Goal: Task Accomplishment & Management: Complete application form

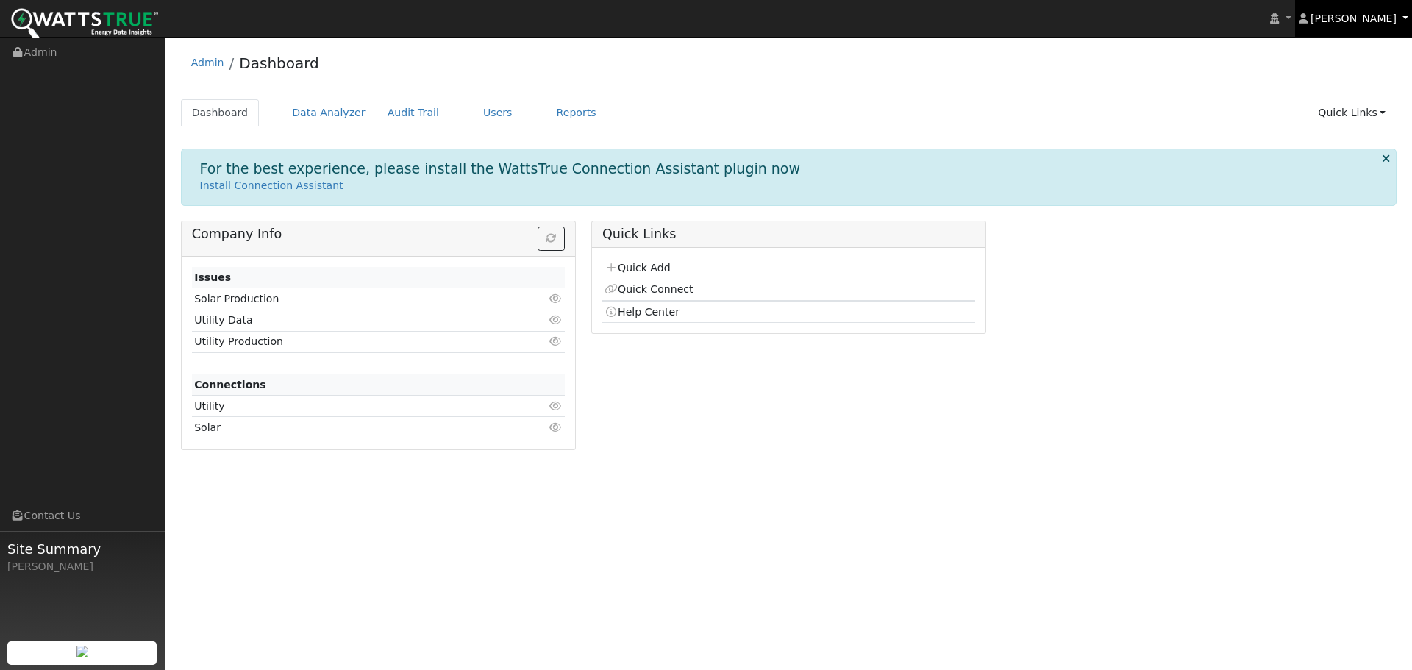
click at [1385, 31] on link "[PERSON_NAME]" at bounding box center [1354, 18] width 118 height 37
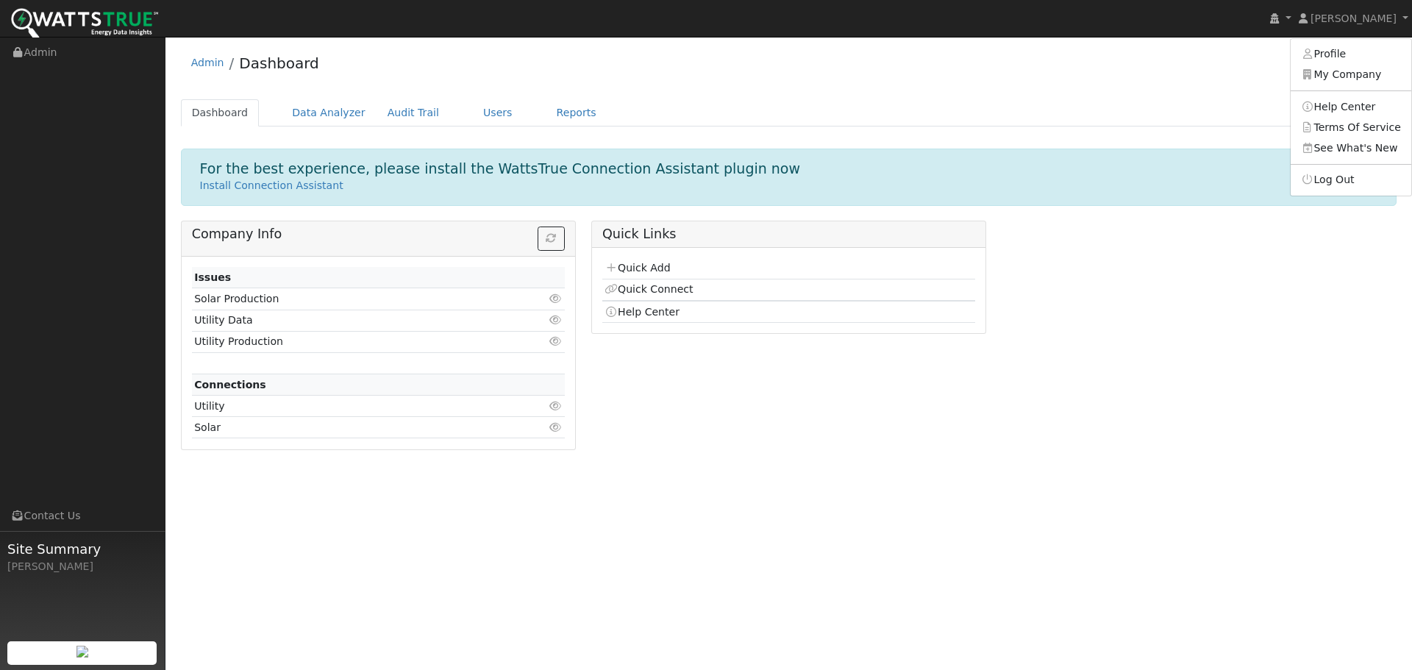
click at [75, 22] on img at bounding box center [84, 24] width 147 height 33
click at [480, 115] on link "Users" at bounding box center [497, 112] width 51 height 27
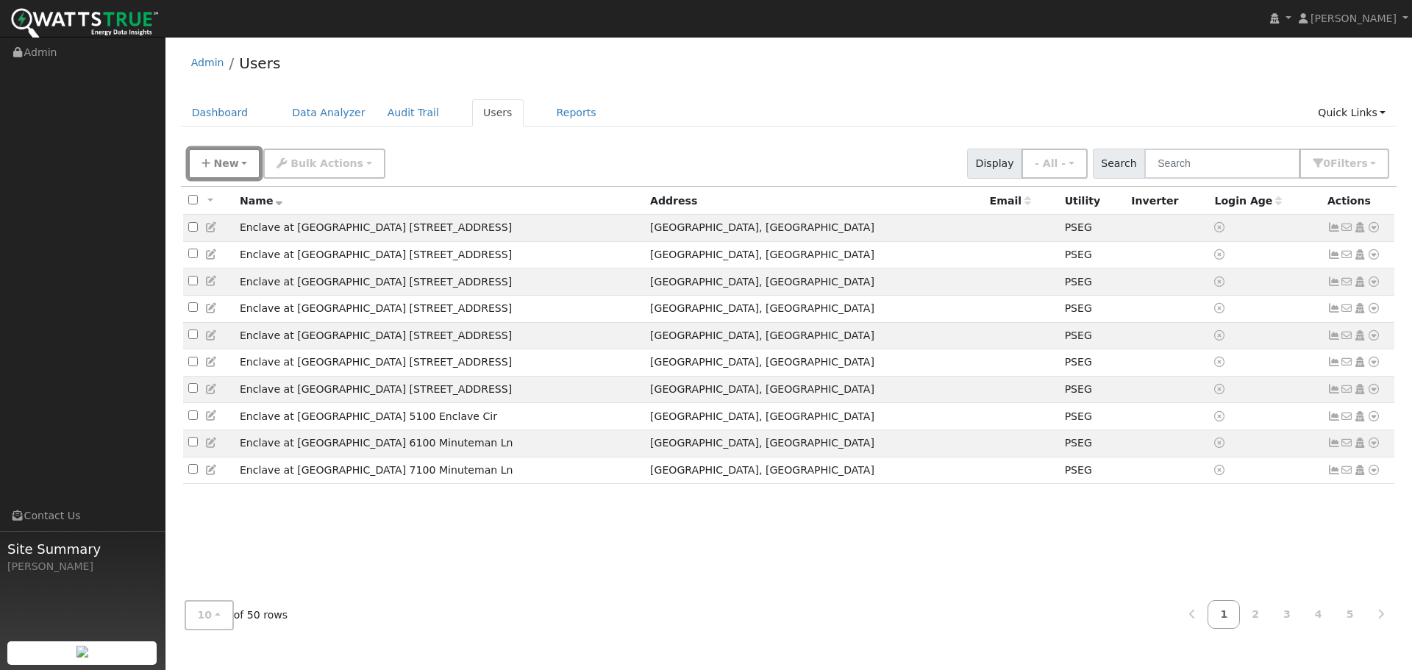
click at [243, 167] on button "New" at bounding box center [224, 164] width 73 height 30
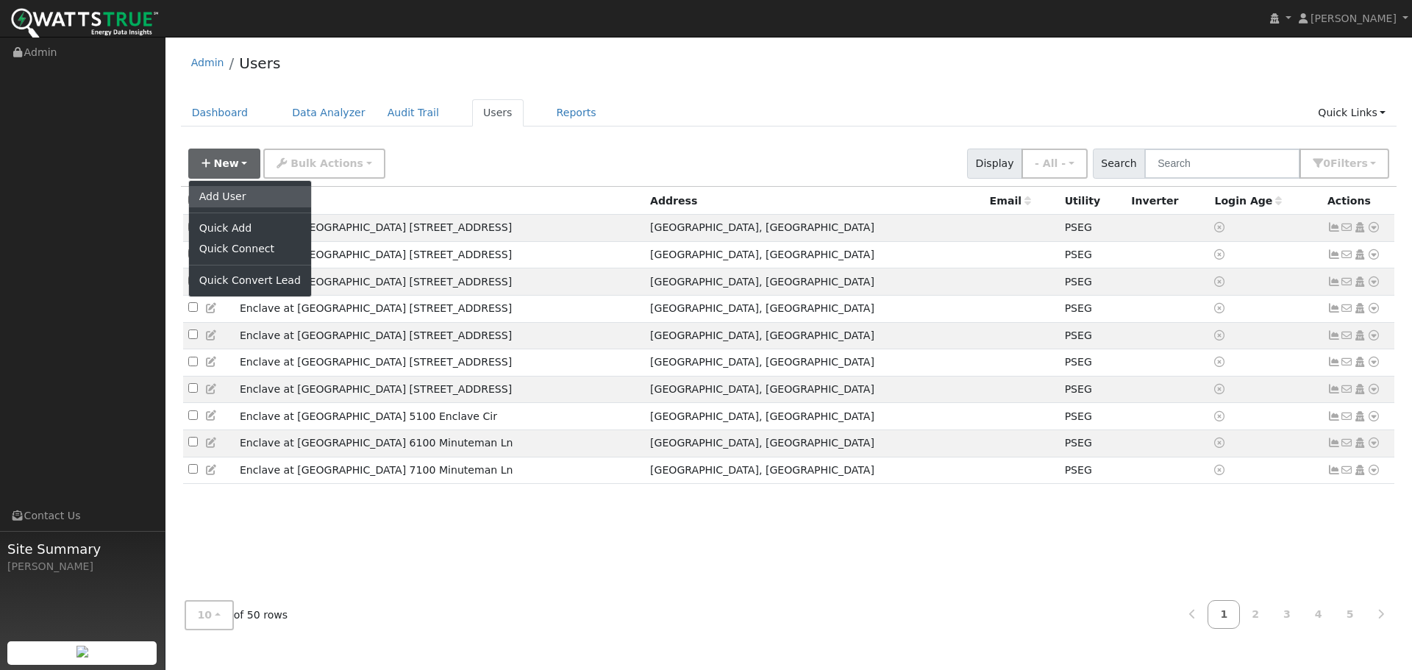
click at [240, 192] on link "Add User" at bounding box center [250, 196] width 122 height 21
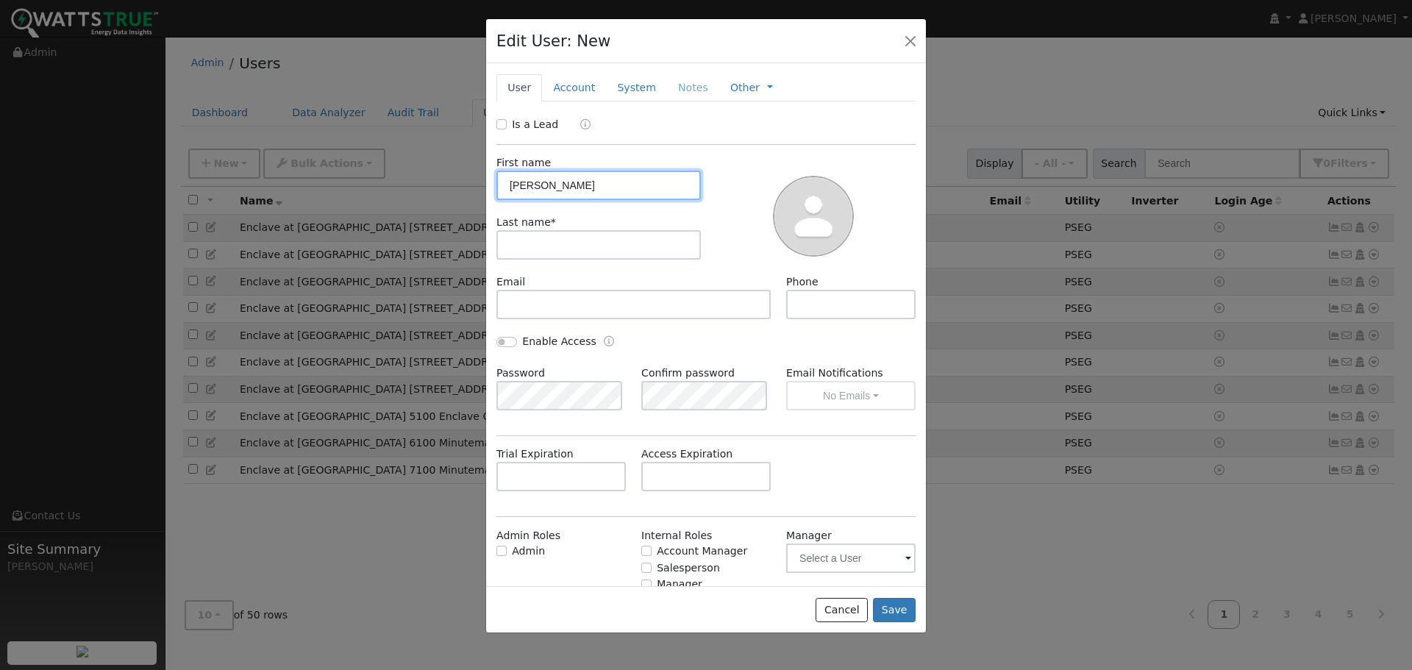
type input "Alex"
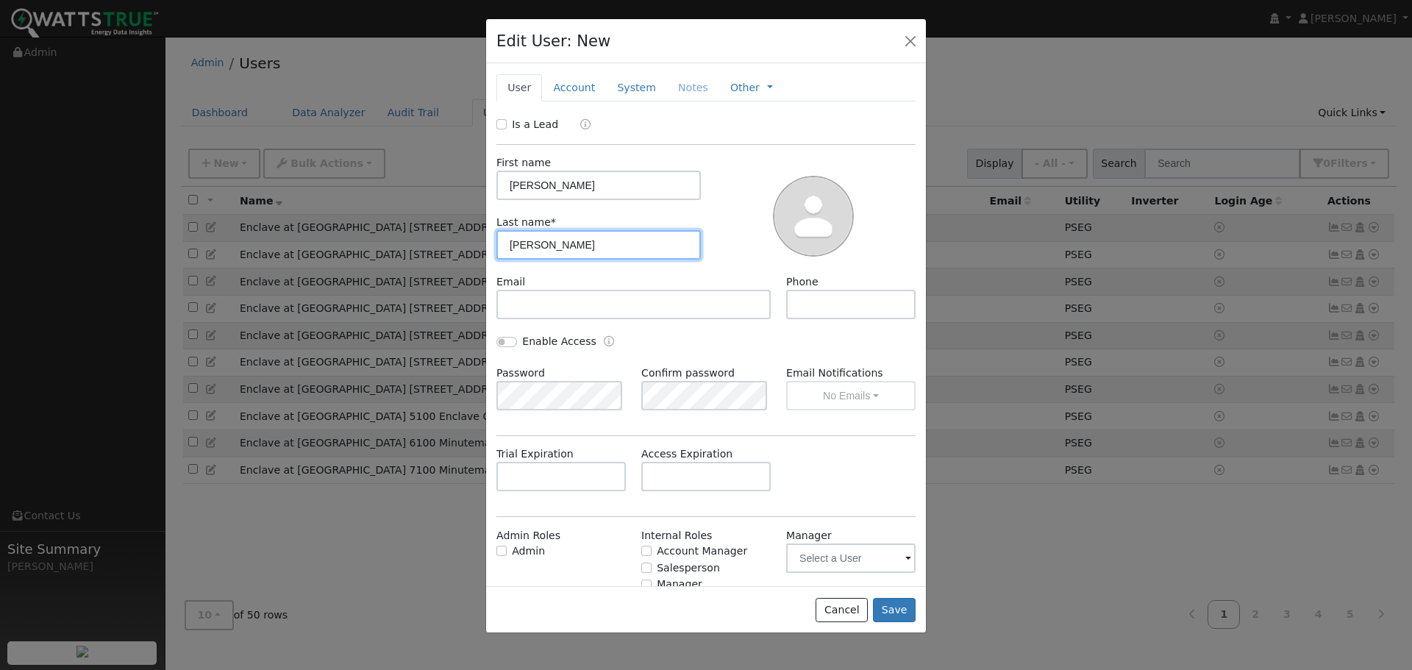
type input "Patel"
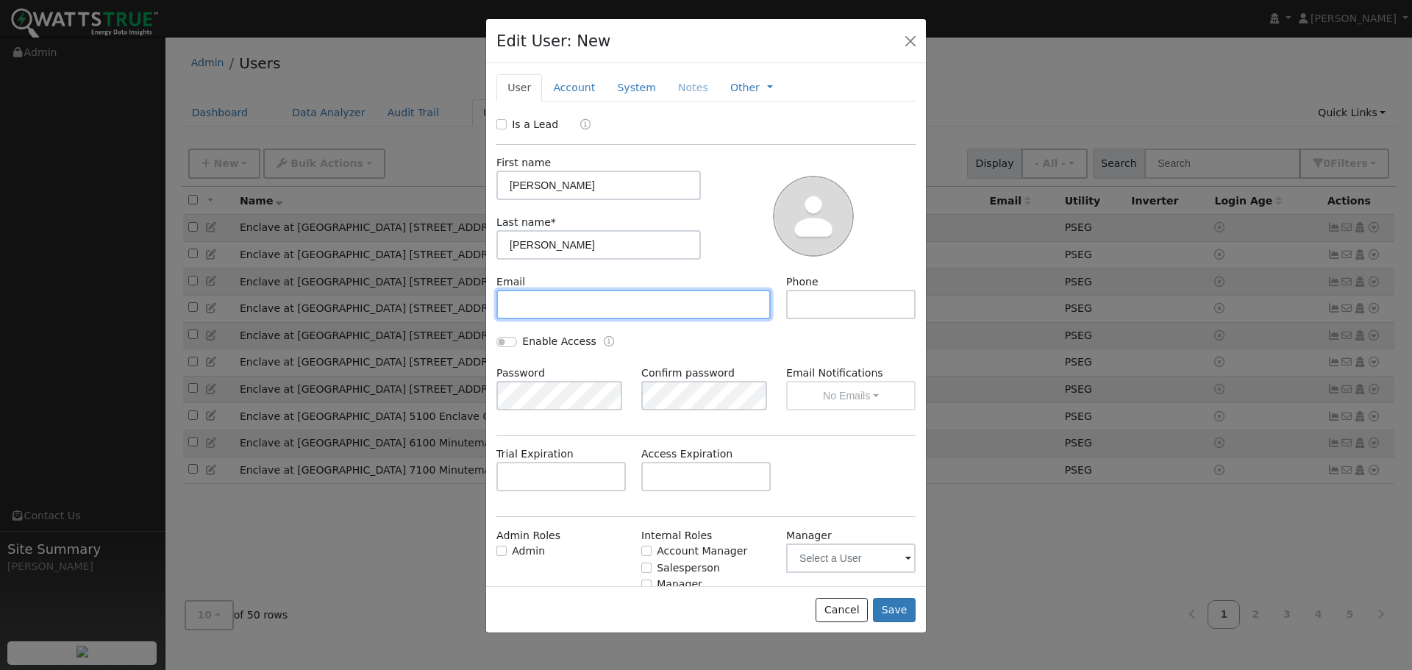
click at [532, 302] on input "text" at bounding box center [633, 304] width 274 height 29
paste input "alexpatel87@gmail.com"
type input "alexpatel87@gmail.com"
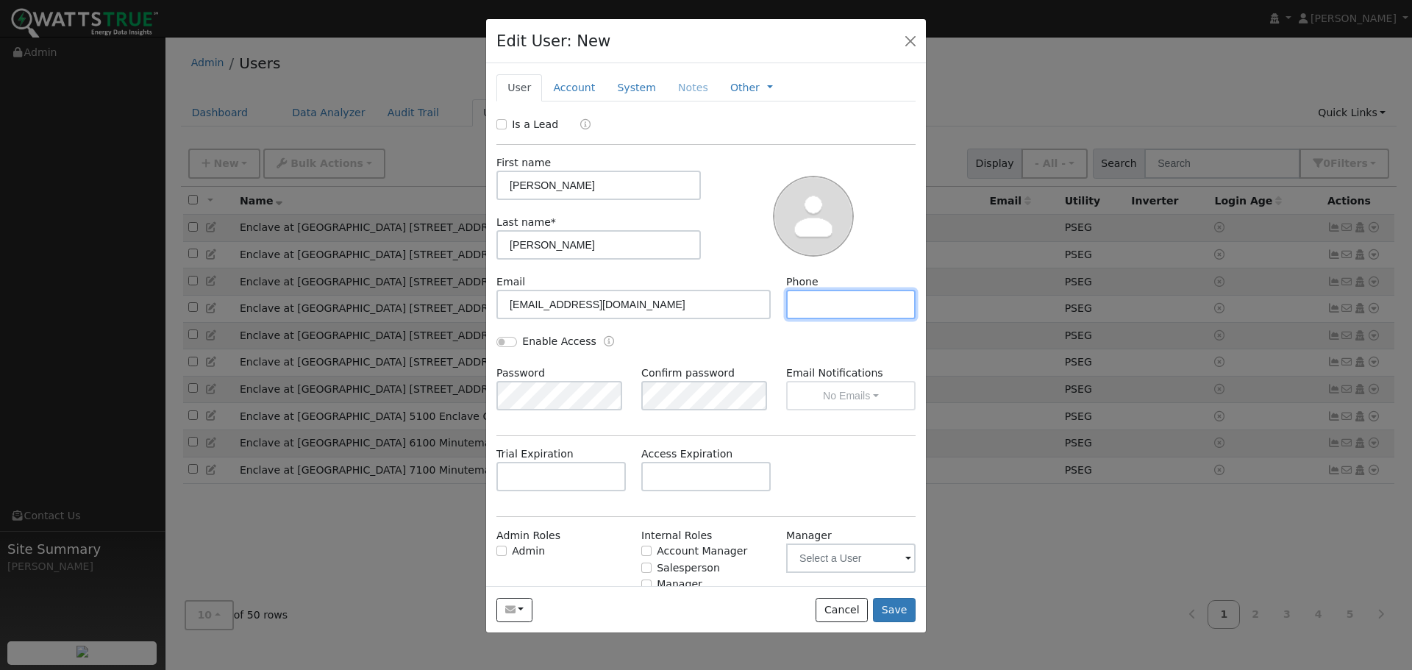
click at [816, 297] on input "text" at bounding box center [850, 304] width 129 height 29
paste input "256.702.3344"
click at [813, 305] on input "256.702.3344" at bounding box center [850, 304] width 129 height 29
click at [833, 303] on input "256-702.3344" at bounding box center [850, 304] width 129 height 29
type input "256-702-3344"
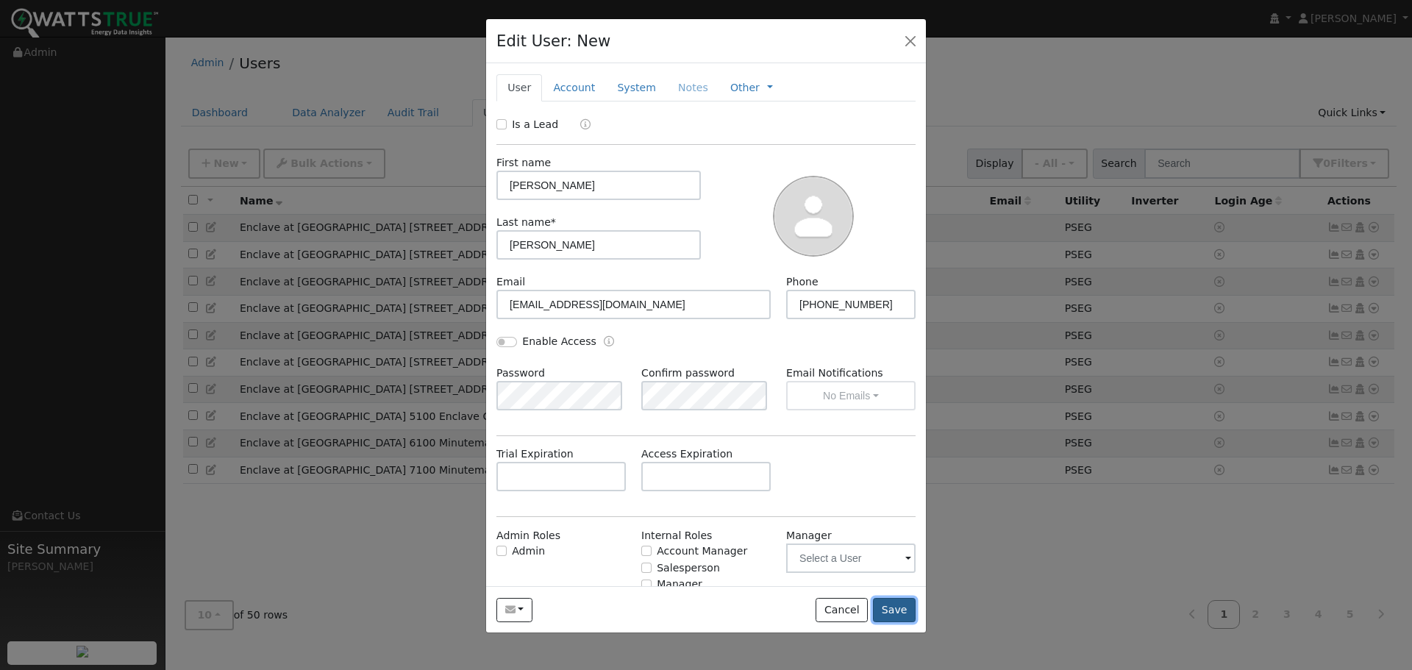
click at [892, 615] on button "Save" at bounding box center [894, 610] width 43 height 25
